Goal: Transaction & Acquisition: Purchase product/service

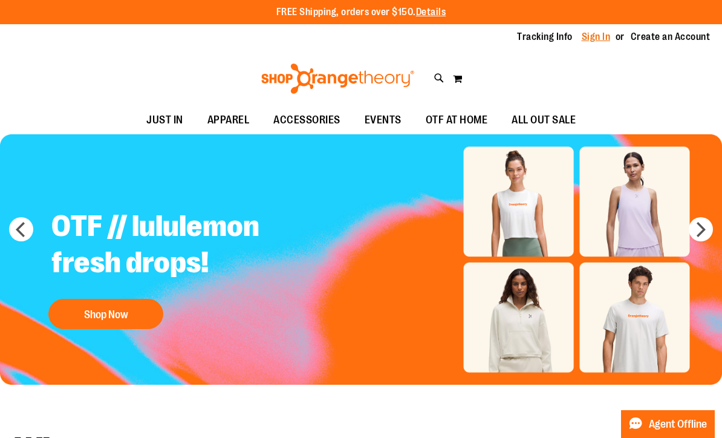
click at [594, 42] on link "Sign In" at bounding box center [596, 36] width 29 height 13
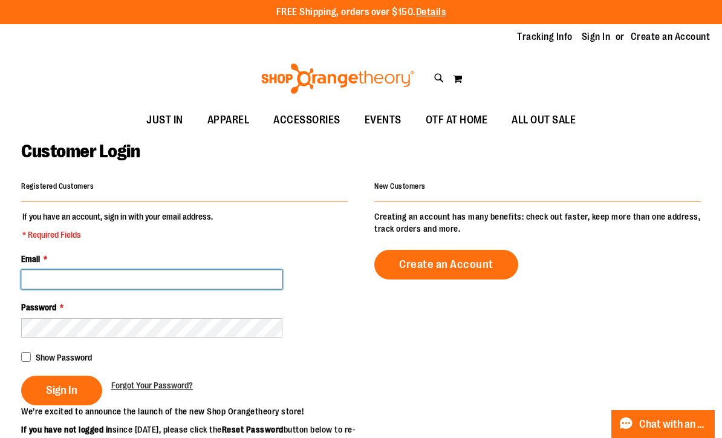
click at [81, 283] on input "Email *" at bounding box center [151, 279] width 261 height 19
type input "**********"
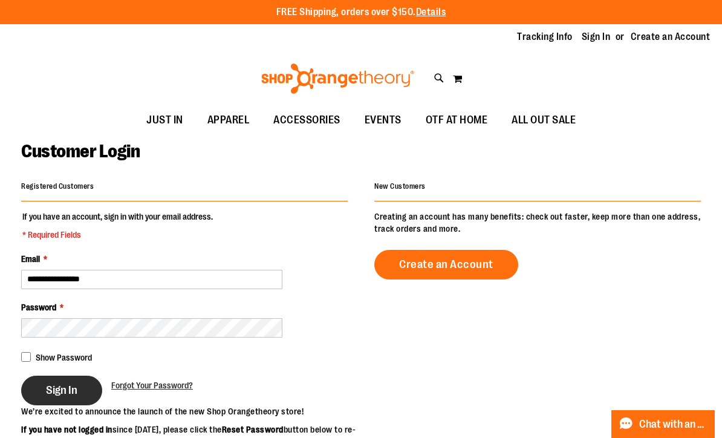
click at [62, 395] on button "Sign In" at bounding box center [61, 391] width 81 height 30
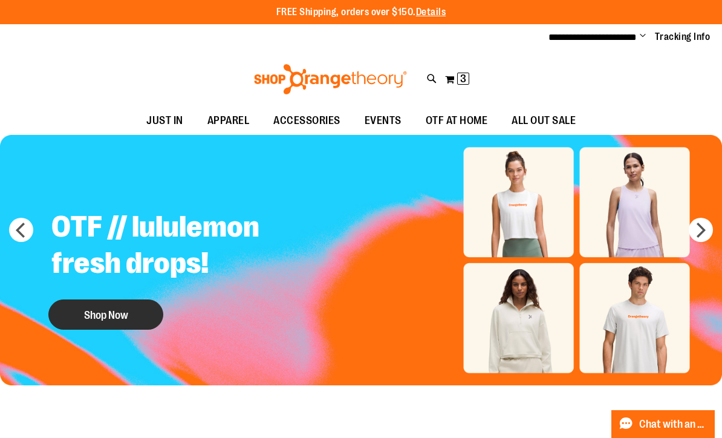
click at [104, 319] on button "Shop Now" at bounding box center [105, 314] width 115 height 30
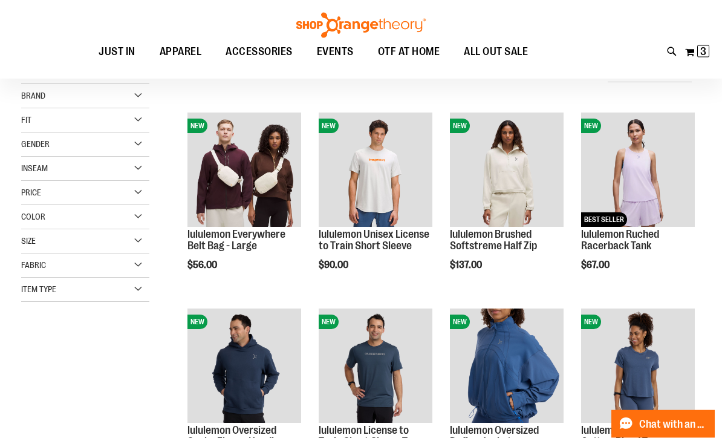
scroll to position [134, 0]
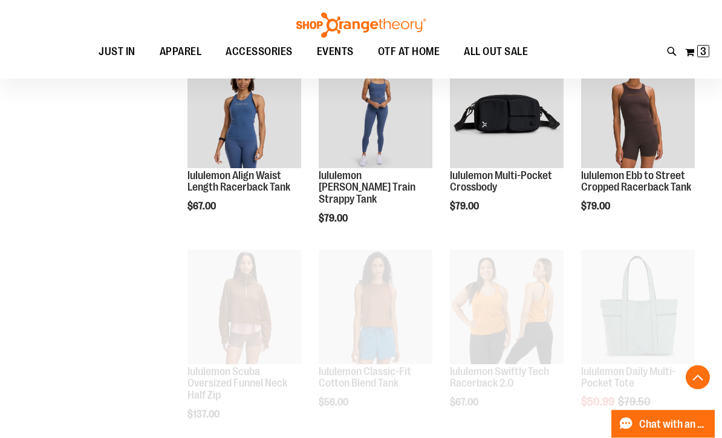
scroll to position [584, 0]
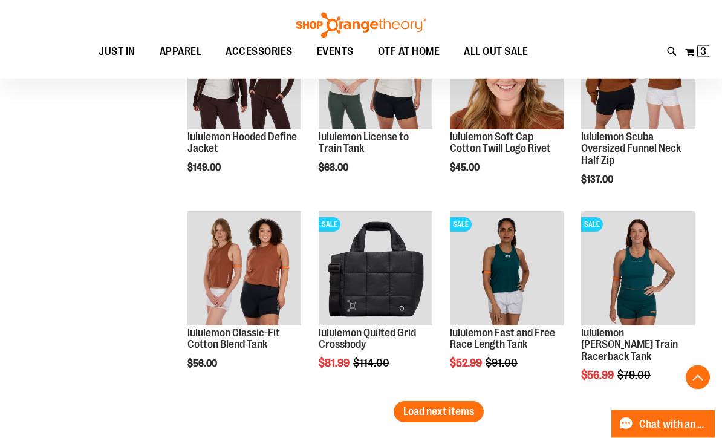
scroll to position [1604, 0]
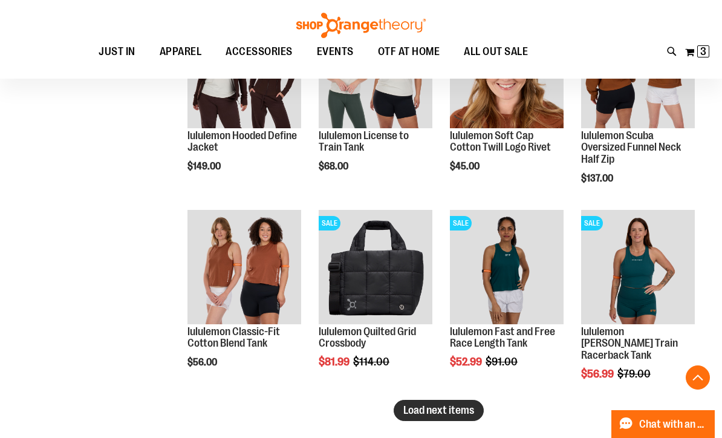
click at [420, 405] on span "Load next items" at bounding box center [438, 410] width 71 height 12
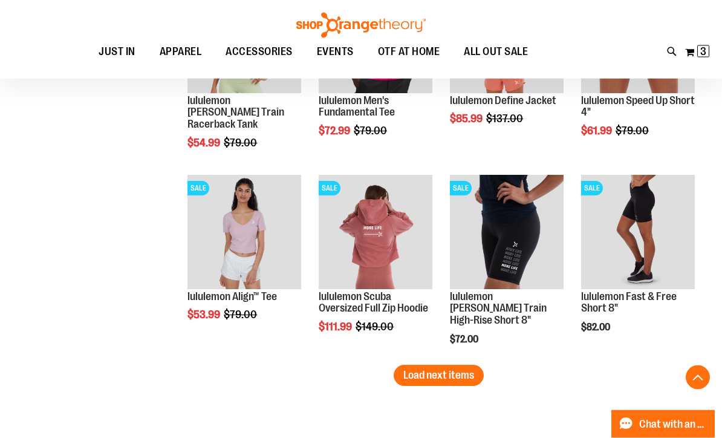
scroll to position [2227, 0]
click at [462, 379] on span "Load next items" at bounding box center [438, 375] width 71 height 12
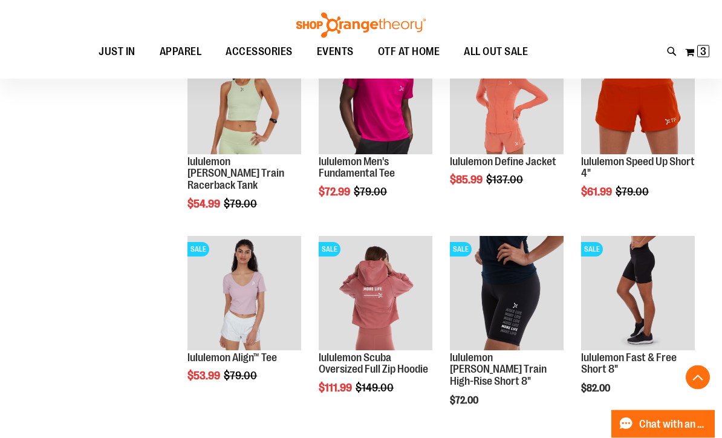
scroll to position [2166, 0]
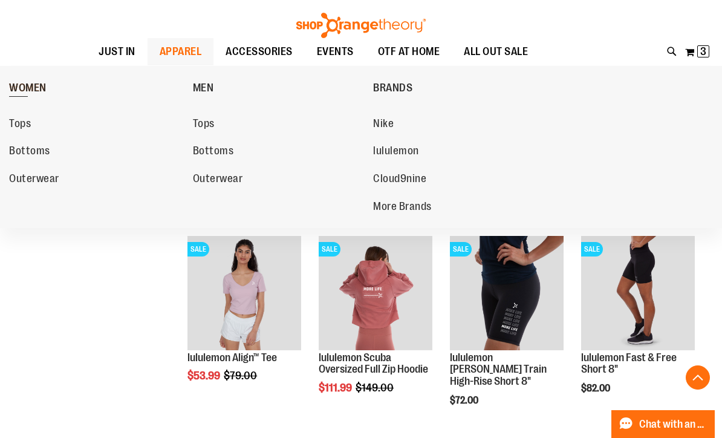
click at [33, 83] on span "WOMEN" at bounding box center [28, 89] width 38 height 15
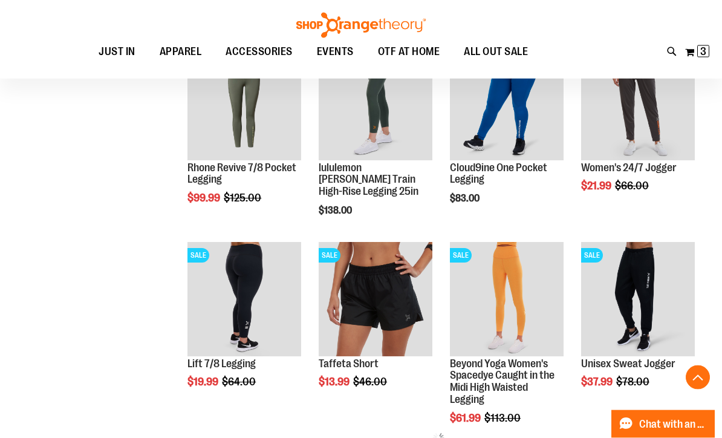
scroll to position [397, 0]
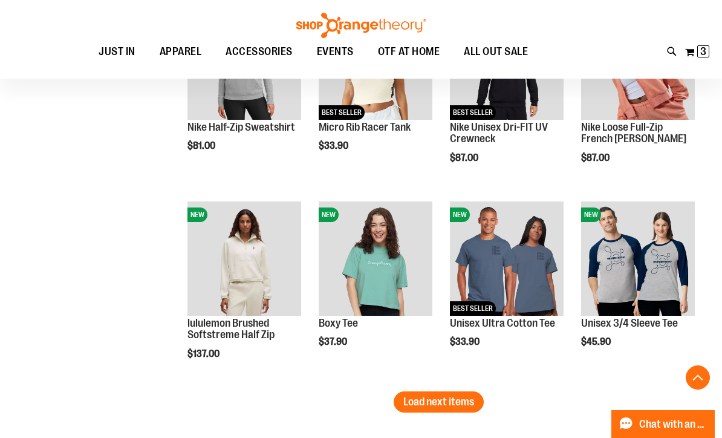
scroll to position [1613, 0]
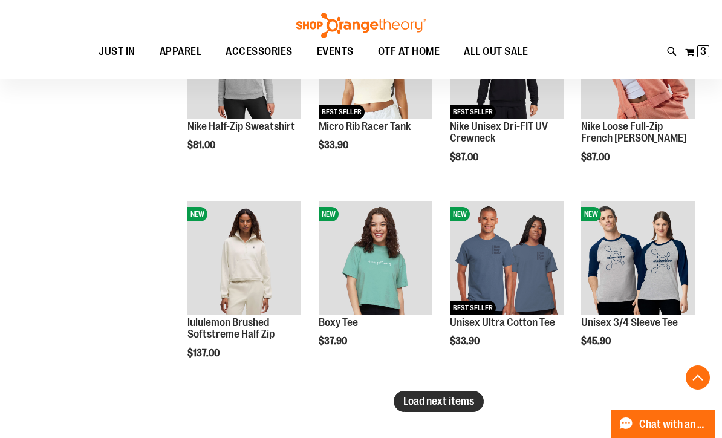
click at [442, 399] on span "Load next items" at bounding box center [438, 401] width 71 height 12
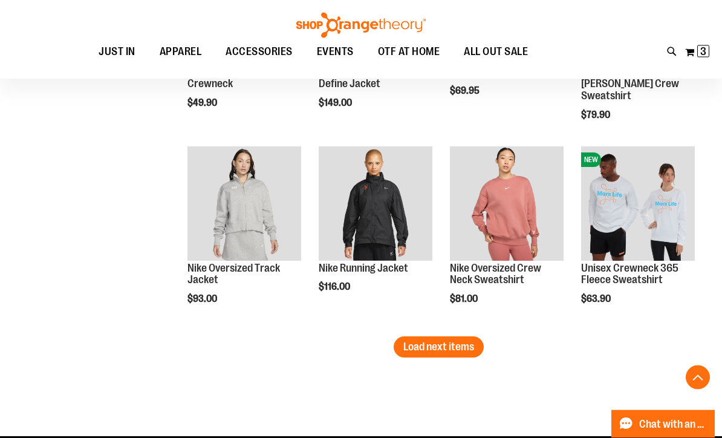
scroll to position [2256, 0]
click at [442, 341] on span "Load next items" at bounding box center [438, 347] width 71 height 12
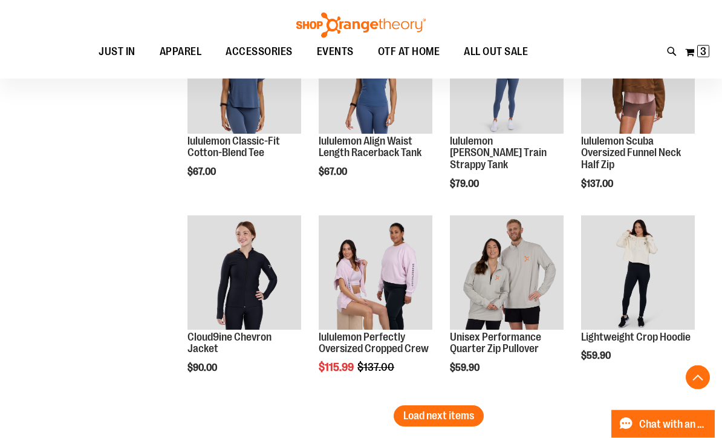
scroll to position [2775, 0]
click at [444, 414] on span "Load next items" at bounding box center [438, 416] width 71 height 12
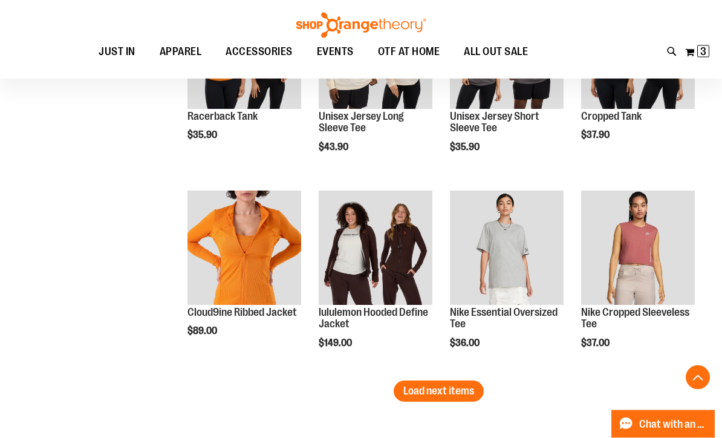
scroll to position [3403, 0]
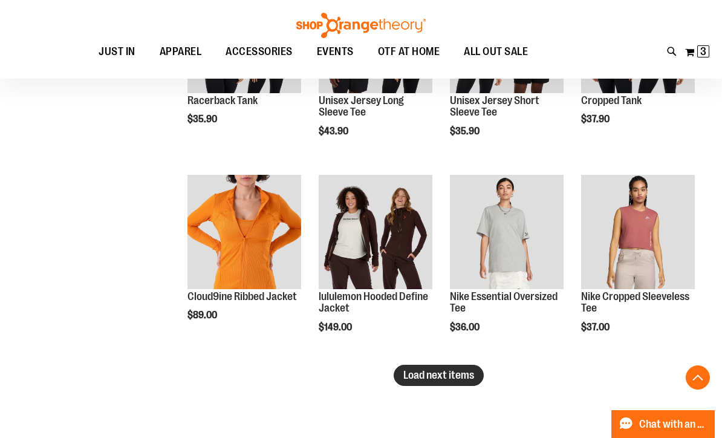
click at [451, 370] on span "Load next items" at bounding box center [438, 375] width 71 height 12
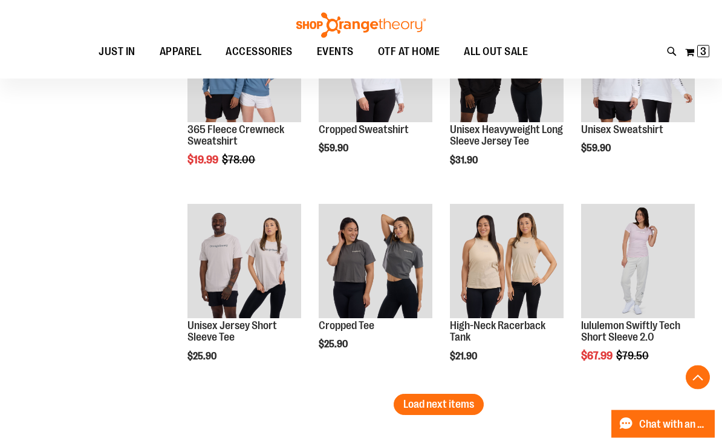
scroll to position [3962, 0]
click at [447, 404] on span "Load next items" at bounding box center [438, 404] width 71 height 12
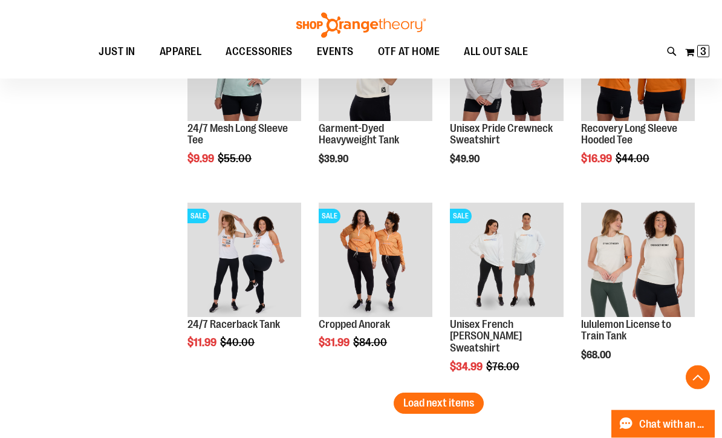
scroll to position [4551, 0]
click at [460, 399] on span "Load next items" at bounding box center [438, 403] width 71 height 12
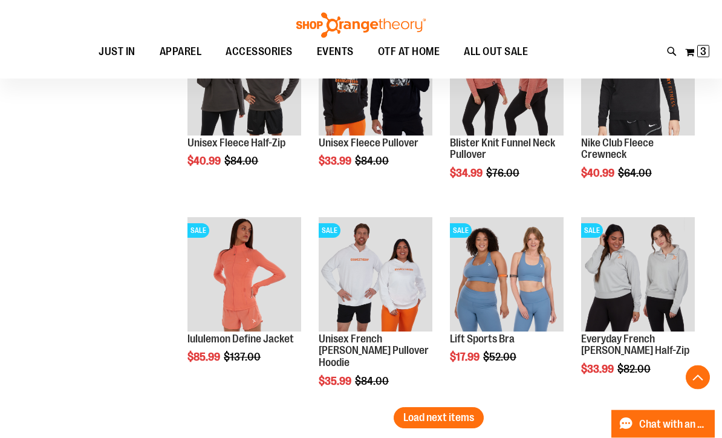
scroll to position [5129, 0]
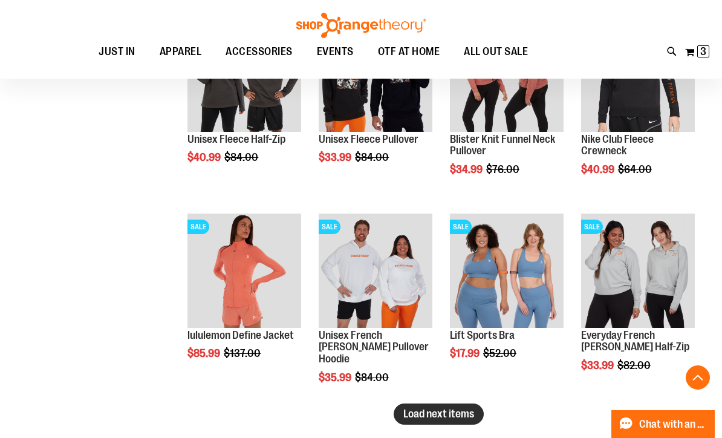
click at [442, 411] on span "Load next items" at bounding box center [438, 414] width 71 height 12
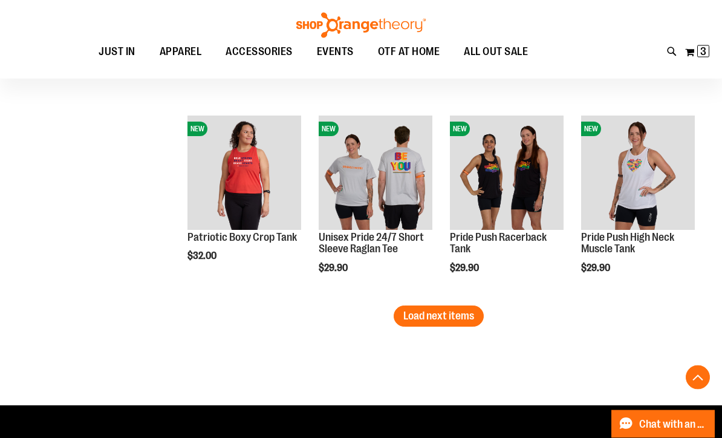
scroll to position [5815, 0]
click at [446, 313] on span "Load next items" at bounding box center [438, 316] width 71 height 12
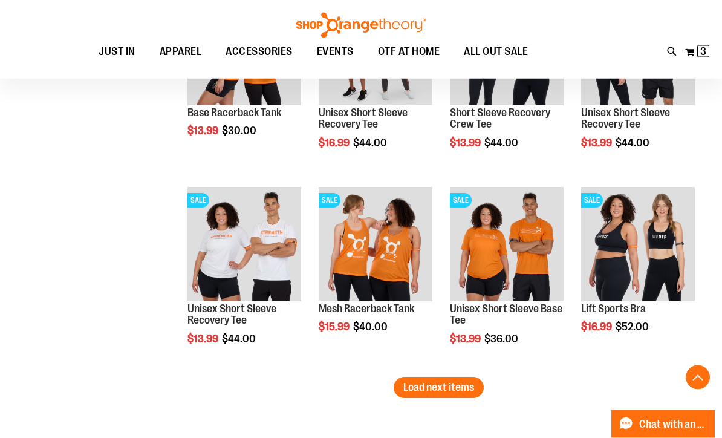
scroll to position [6332, 0]
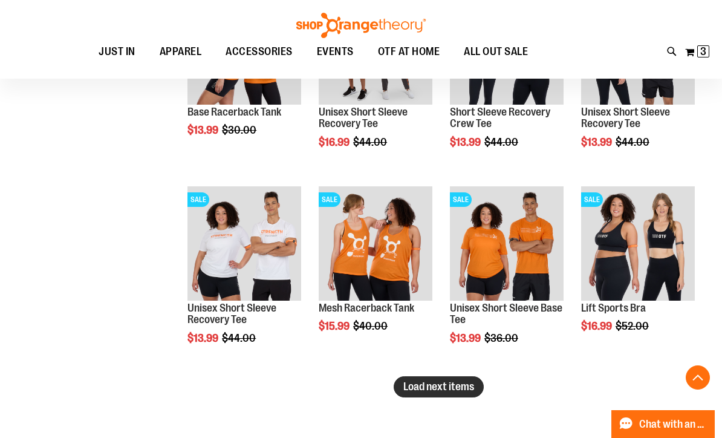
click at [444, 382] on span "Load next items" at bounding box center [438, 386] width 71 height 12
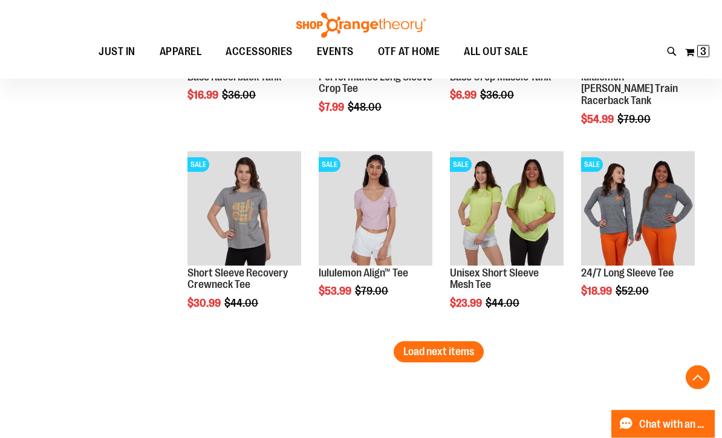
scroll to position [6955, 0]
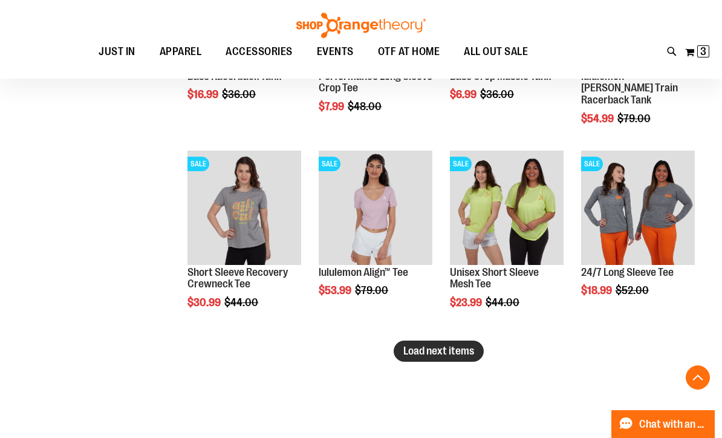
click at [443, 347] on span "Load next items" at bounding box center [438, 351] width 71 height 12
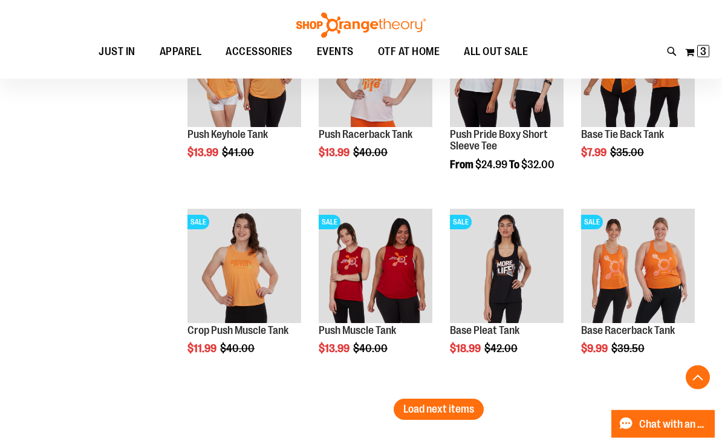
scroll to position [7487, 0]
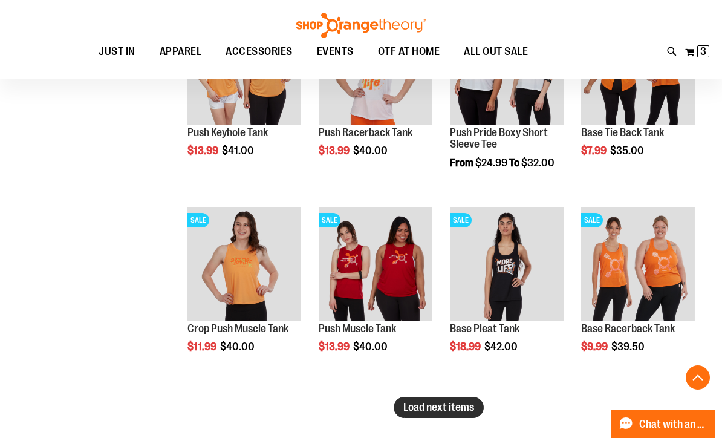
click at [459, 403] on span "Load next items" at bounding box center [438, 407] width 71 height 12
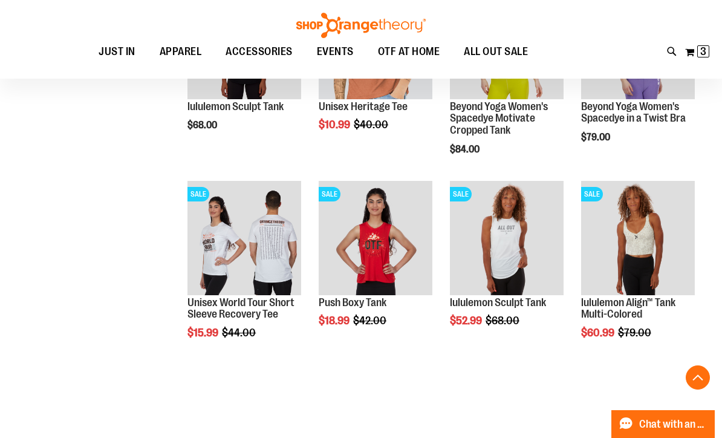
scroll to position [7892, 0]
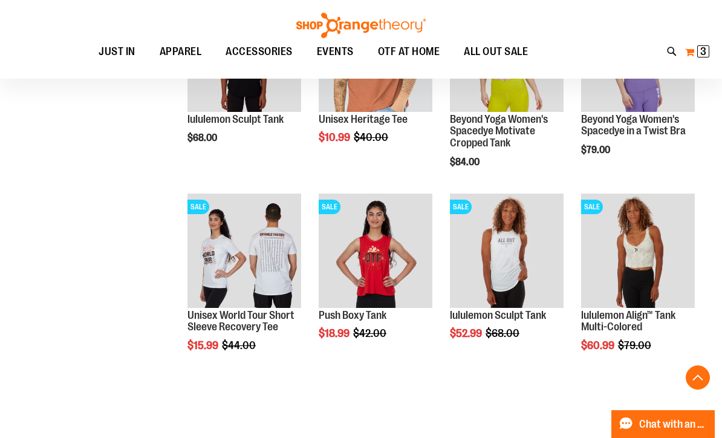
click at [699, 46] on span "3 3 items" at bounding box center [703, 51] width 12 height 12
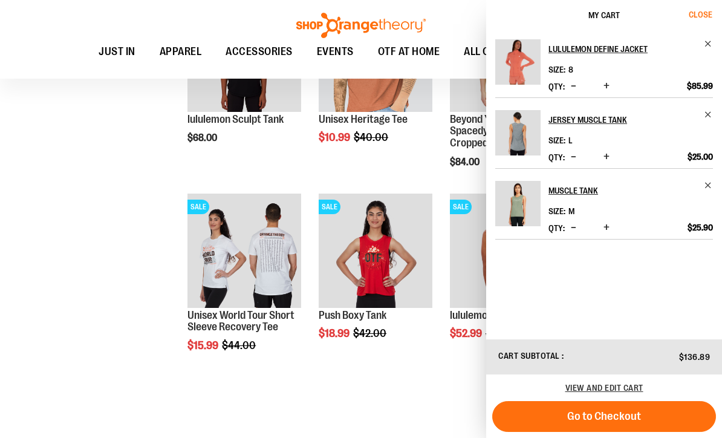
click at [696, 19] on button "Close" at bounding box center [706, 15] width 33 height 30
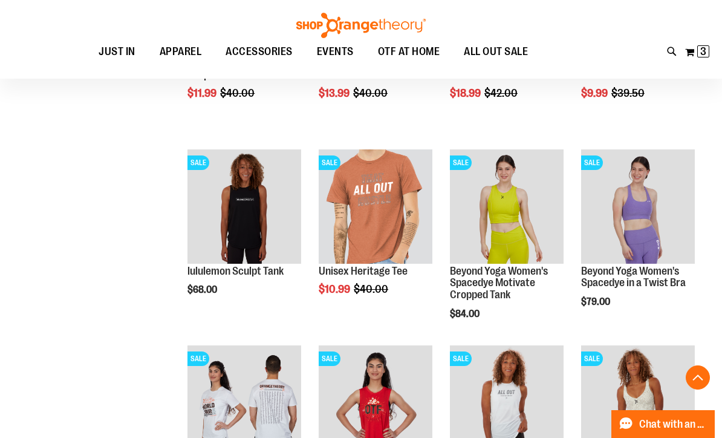
scroll to position [7740, 0]
